Goal: Information Seeking & Learning: Learn about a topic

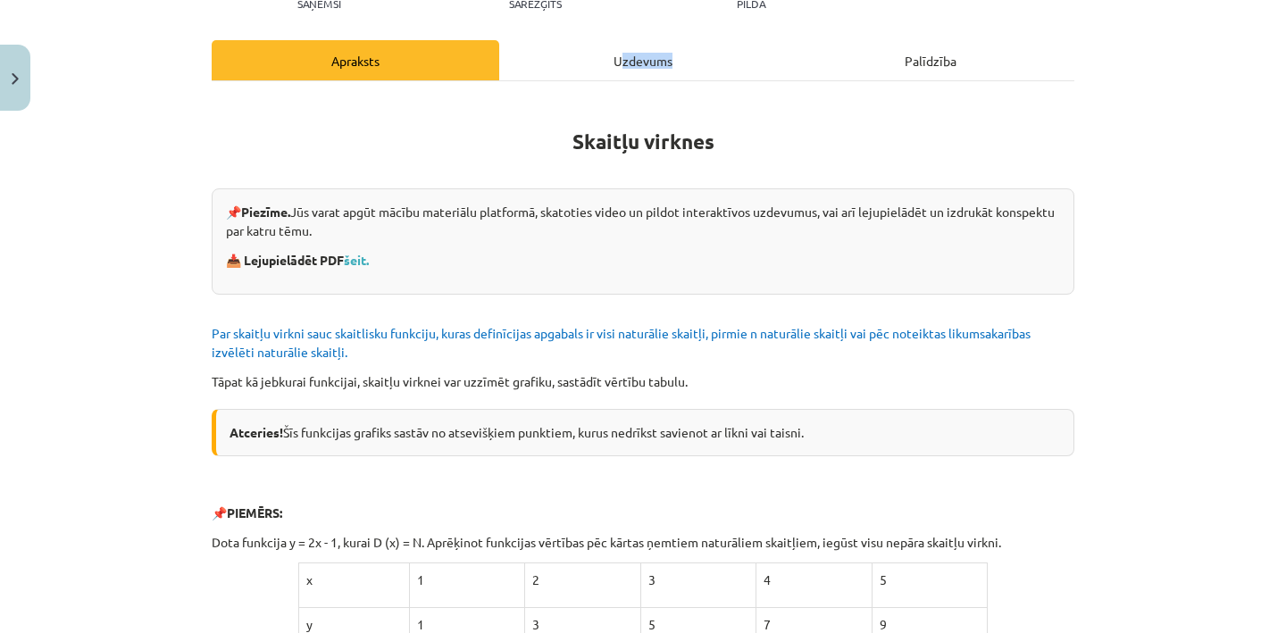
click at [619, 67] on div "Uzdevums" at bounding box center [643, 60] width 288 height 40
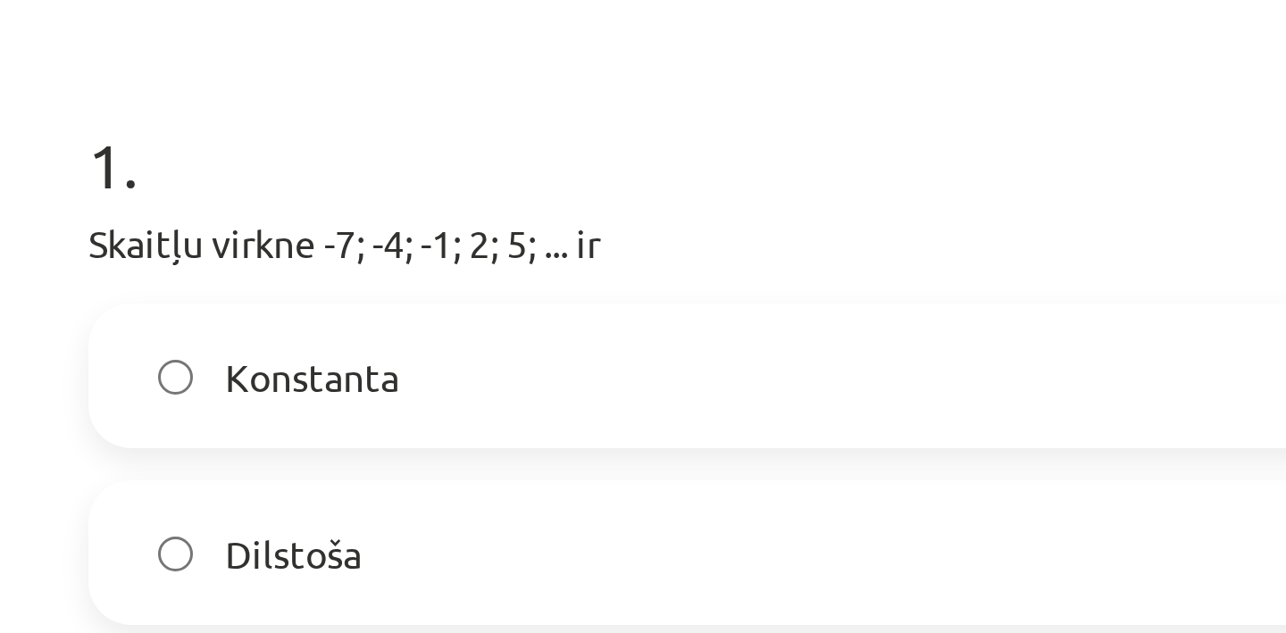
scroll to position [88, 0]
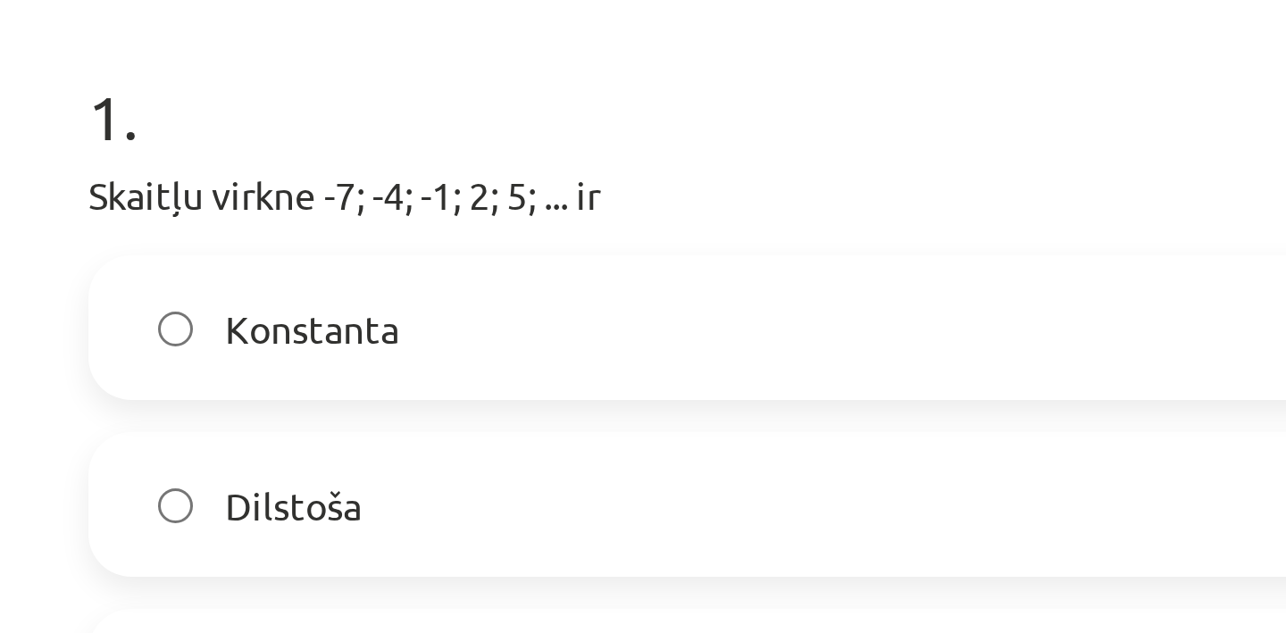
click at [321, 383] on label "Konstanta" at bounding box center [642, 381] width 859 height 45
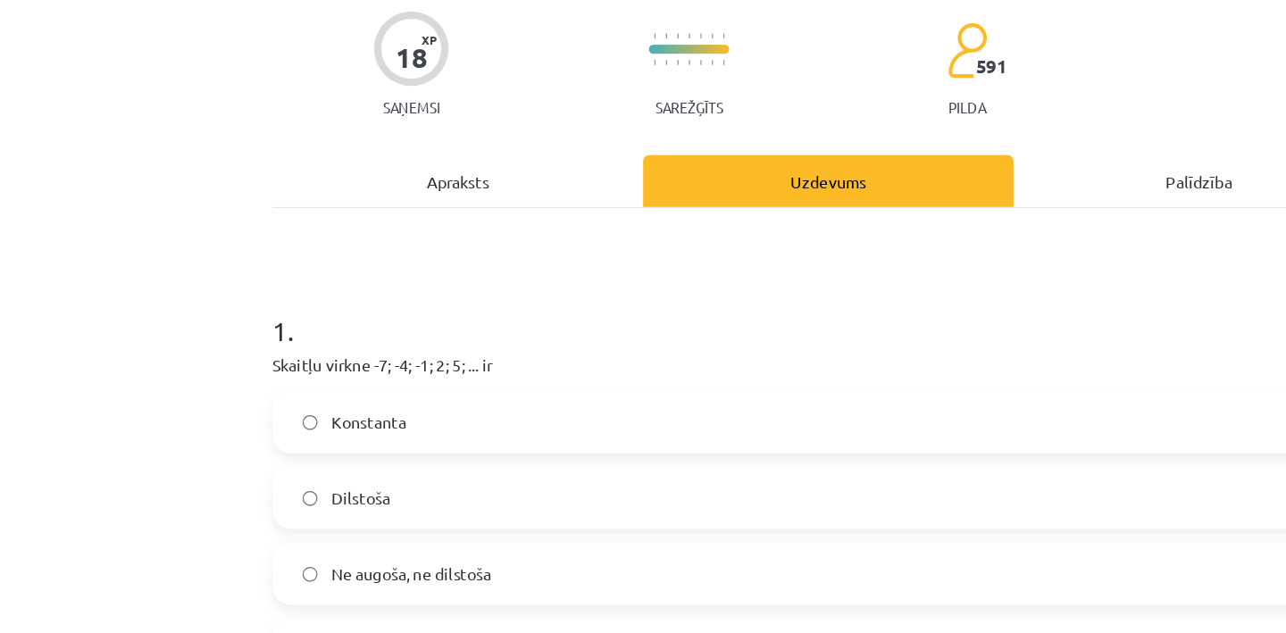
click at [357, 255] on div "Apraksts" at bounding box center [356, 258] width 288 height 40
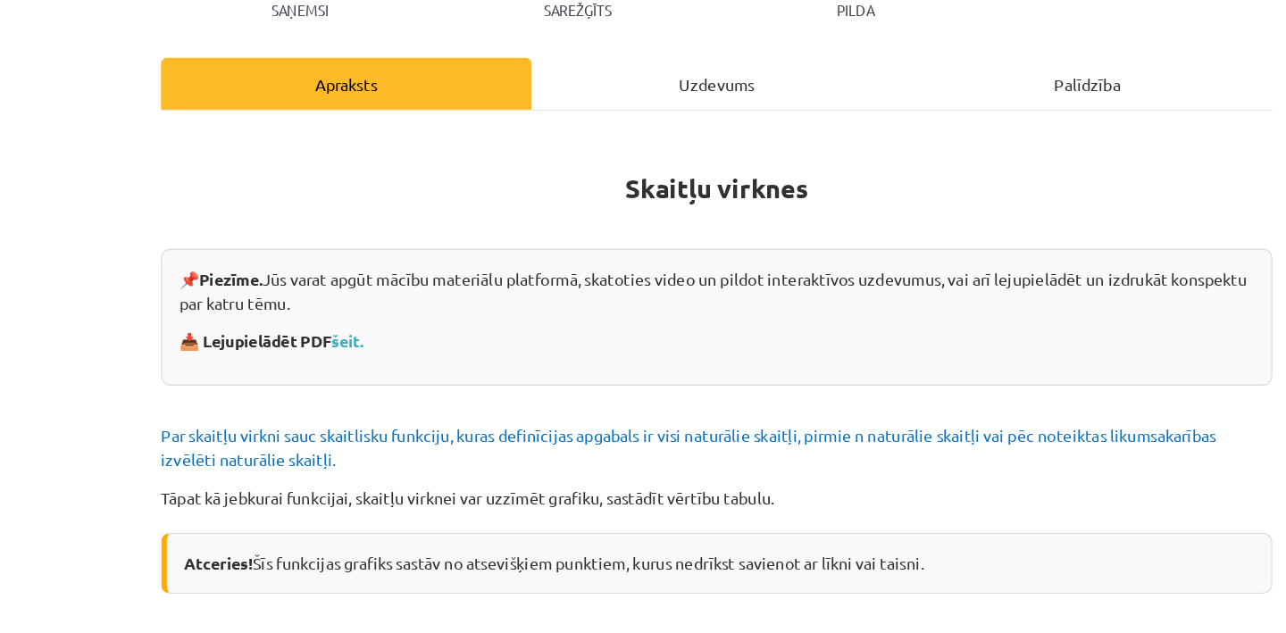
click at [628, 71] on div "Uzdevums" at bounding box center [643, 65] width 288 height 40
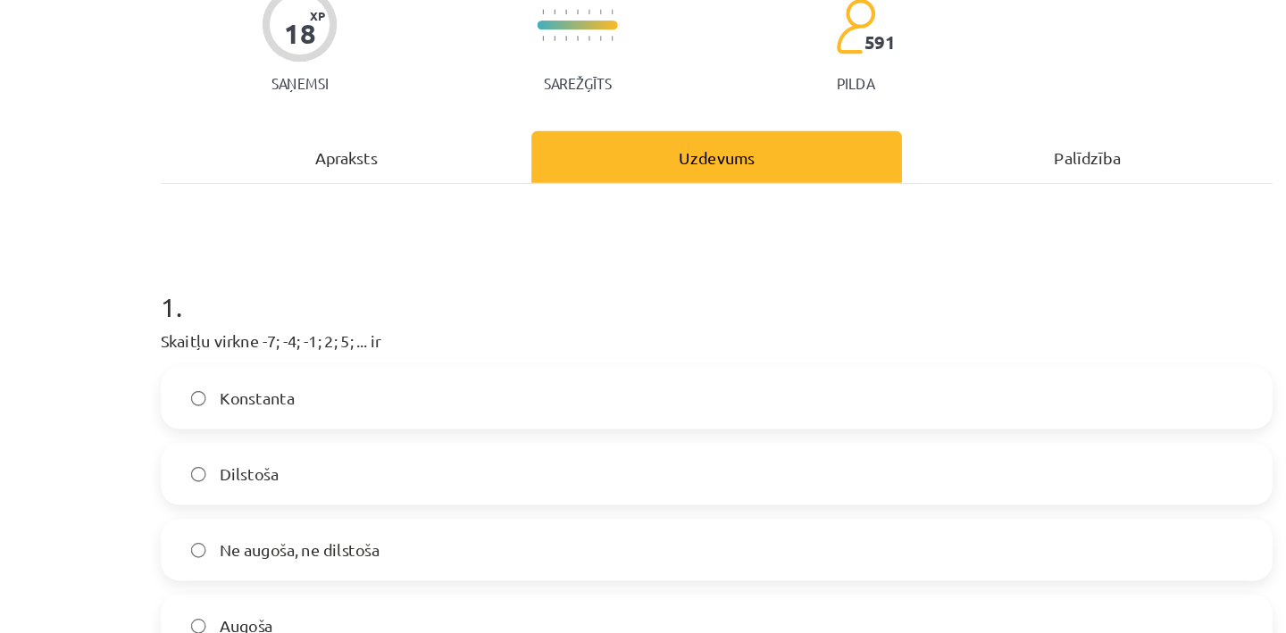
click at [361, 133] on div "Apraksts" at bounding box center [356, 122] width 288 height 40
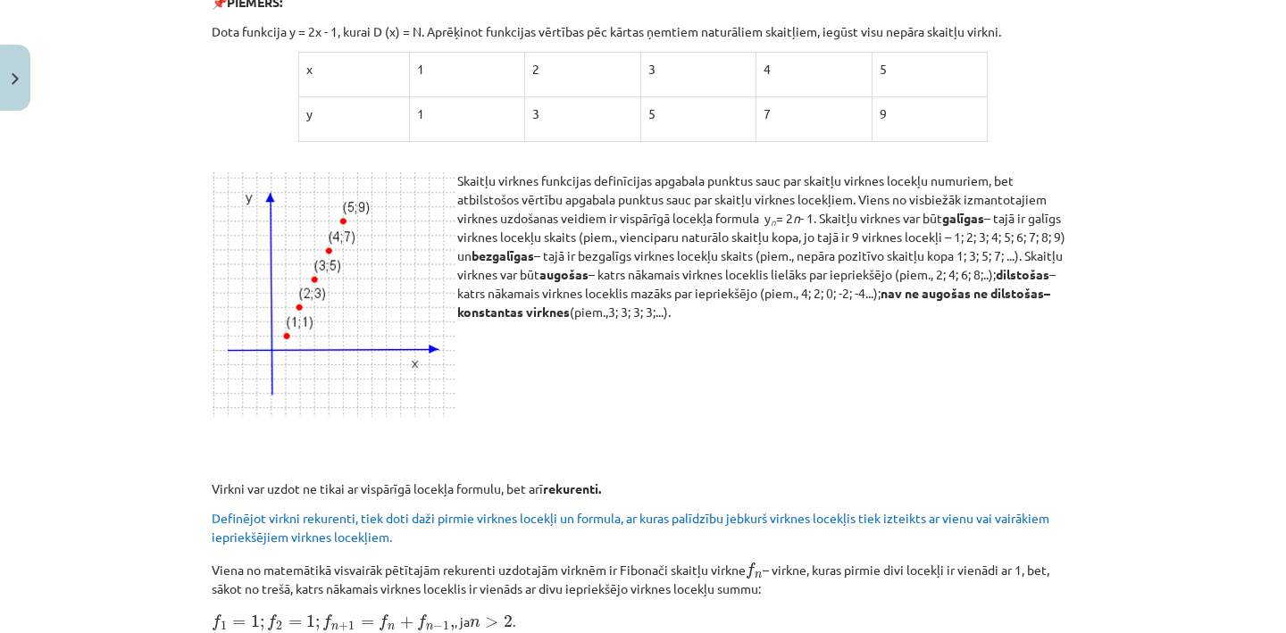
scroll to position [0, 0]
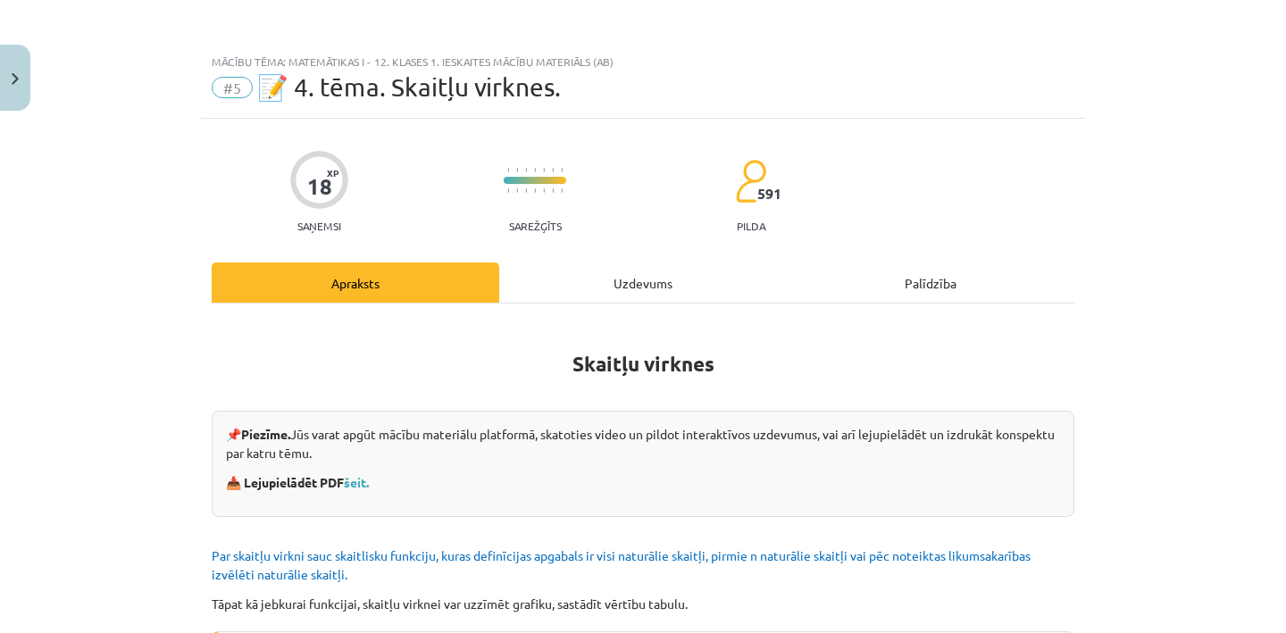
click at [624, 293] on div "Uzdevums" at bounding box center [643, 283] width 288 height 40
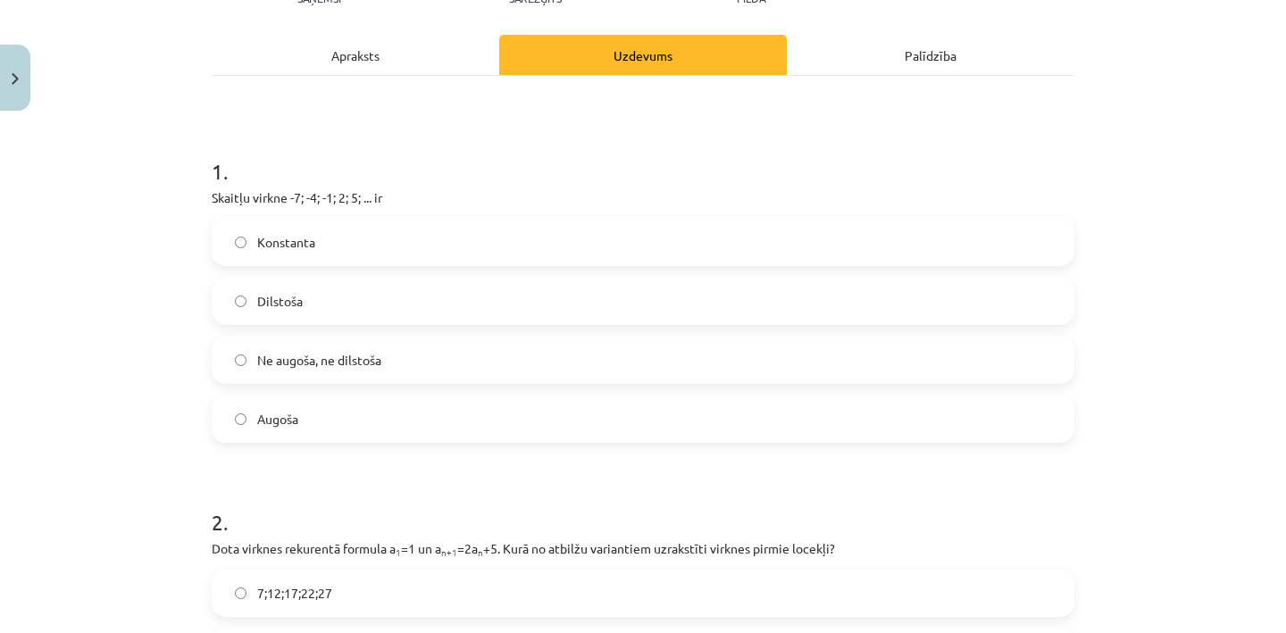
scroll to position [229, 0]
click at [459, 400] on label "Augoša" at bounding box center [642, 418] width 859 height 45
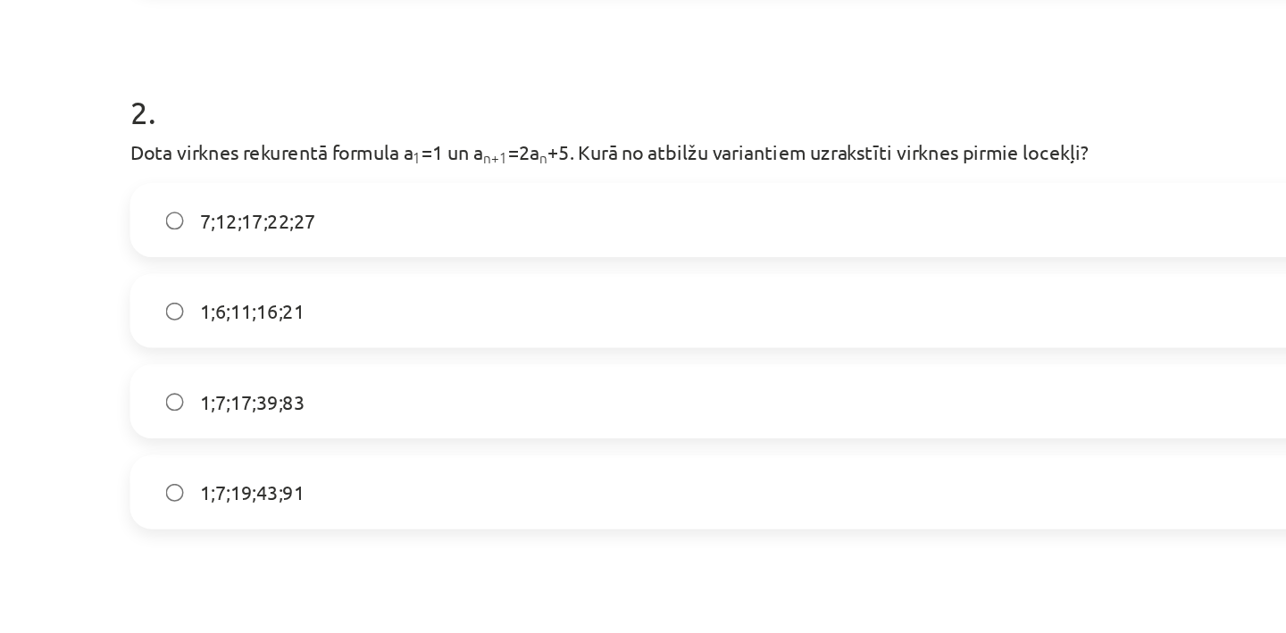
scroll to position [536, 0]
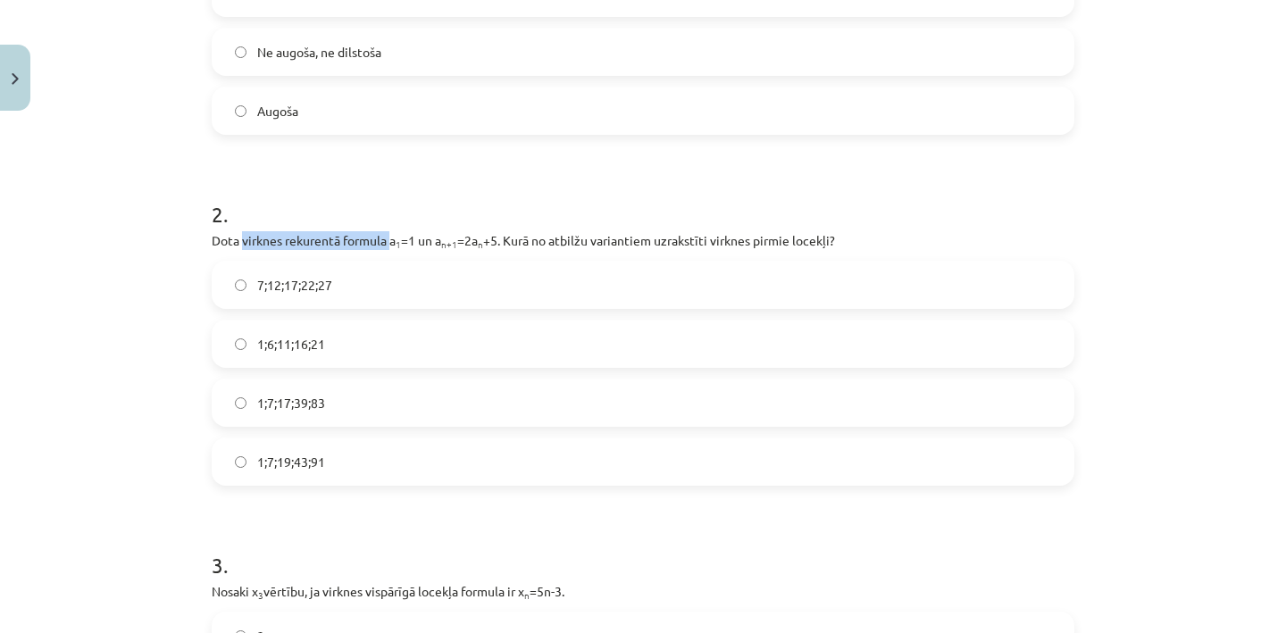
drag, startPoint x: 244, startPoint y: 243, endPoint x: 391, endPoint y: 245, distance: 147.4
click at [391, 245] on p "Dota virknes rekurentā formula a 1 =1 un a n+1 =2a n +5. Kurā no atbilžu varian…" at bounding box center [643, 240] width 863 height 19
copy p "virknes rekurentā formula"
